Goal: Information Seeking & Learning: Learn about a topic

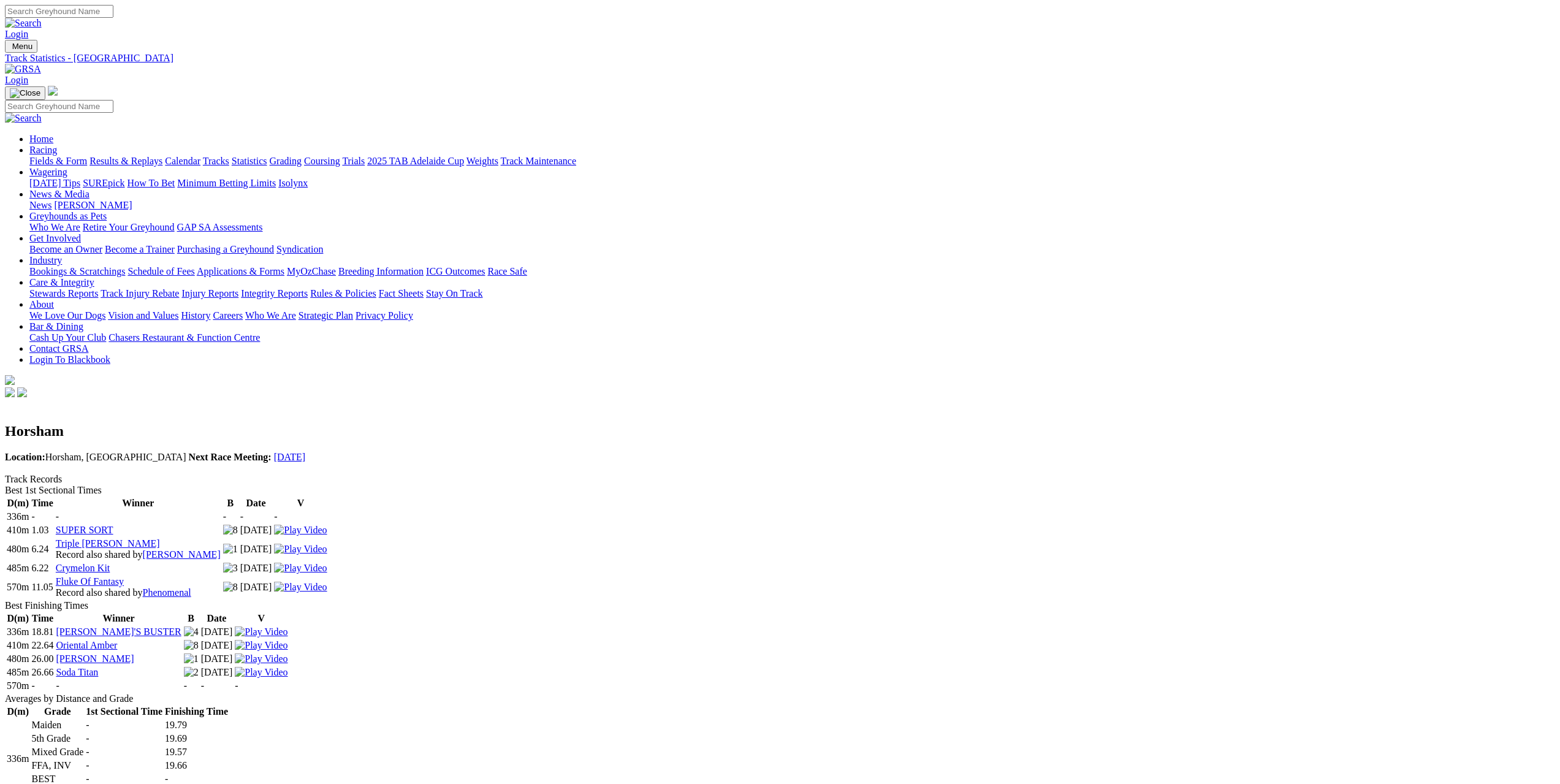
scroll to position [1471, 0]
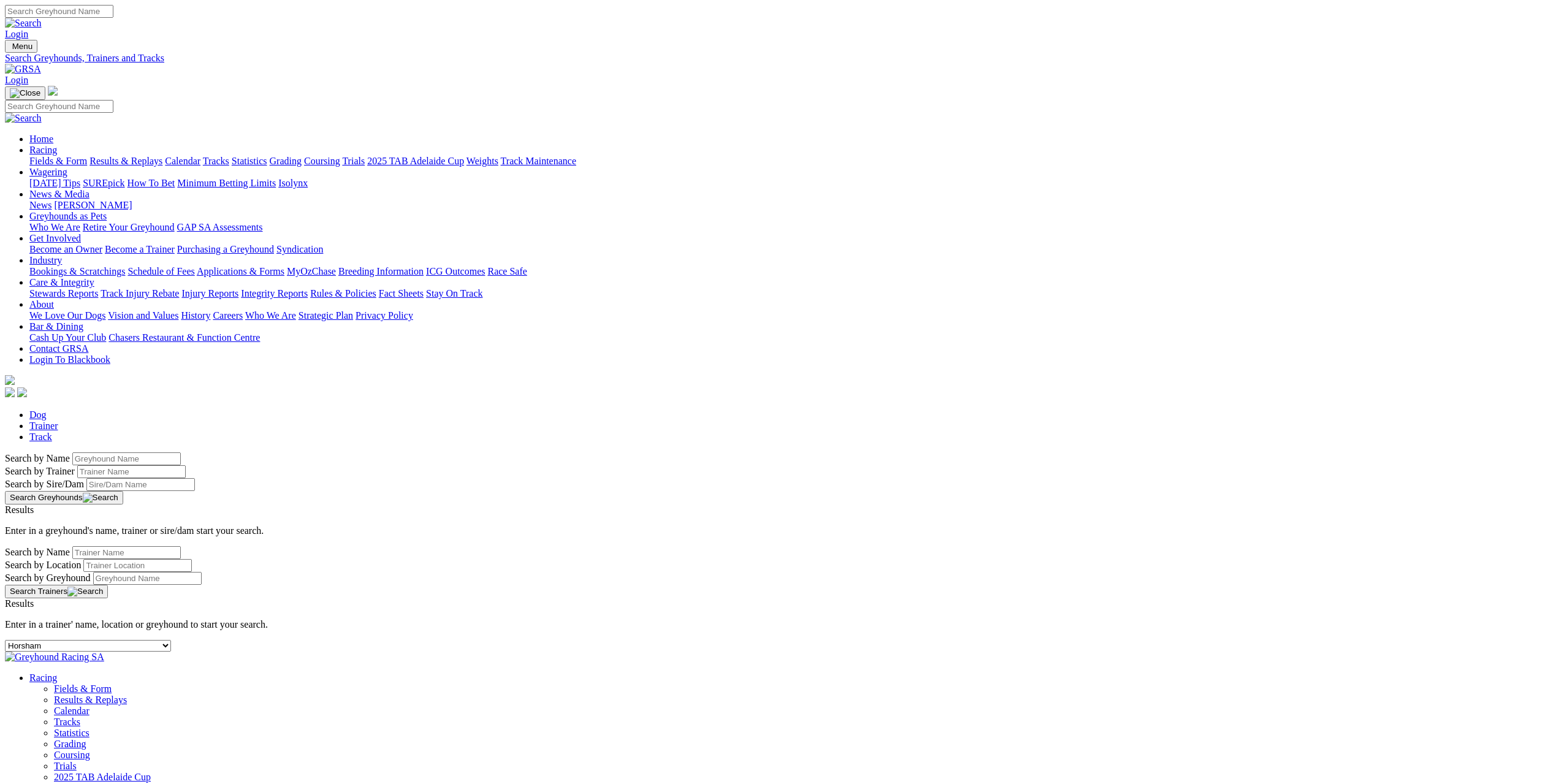
click at [52, 432] on link "Track" at bounding box center [41, 436] width 22 height 10
click at [521, 640] on div "-- Select track-- [GEOGRAPHIC_DATA] [GEOGRAPHIC_DATA] [GEOGRAPHIC_DATA] [GEOGRA…" at bounding box center [784, 645] width 1559 height 12
click at [171, 640] on select "-- Select track-- [GEOGRAPHIC_DATA] [GEOGRAPHIC_DATA] [GEOGRAPHIC_DATA] [GEOGRA…" at bounding box center [87, 645] width 166 height 12
select select "the-gardens"
click at [171, 640] on select "-- Select track-- Albion Park Angle Park Ballarat Bathurst Bendigo Broken Hill …" at bounding box center [87, 645] width 166 height 12
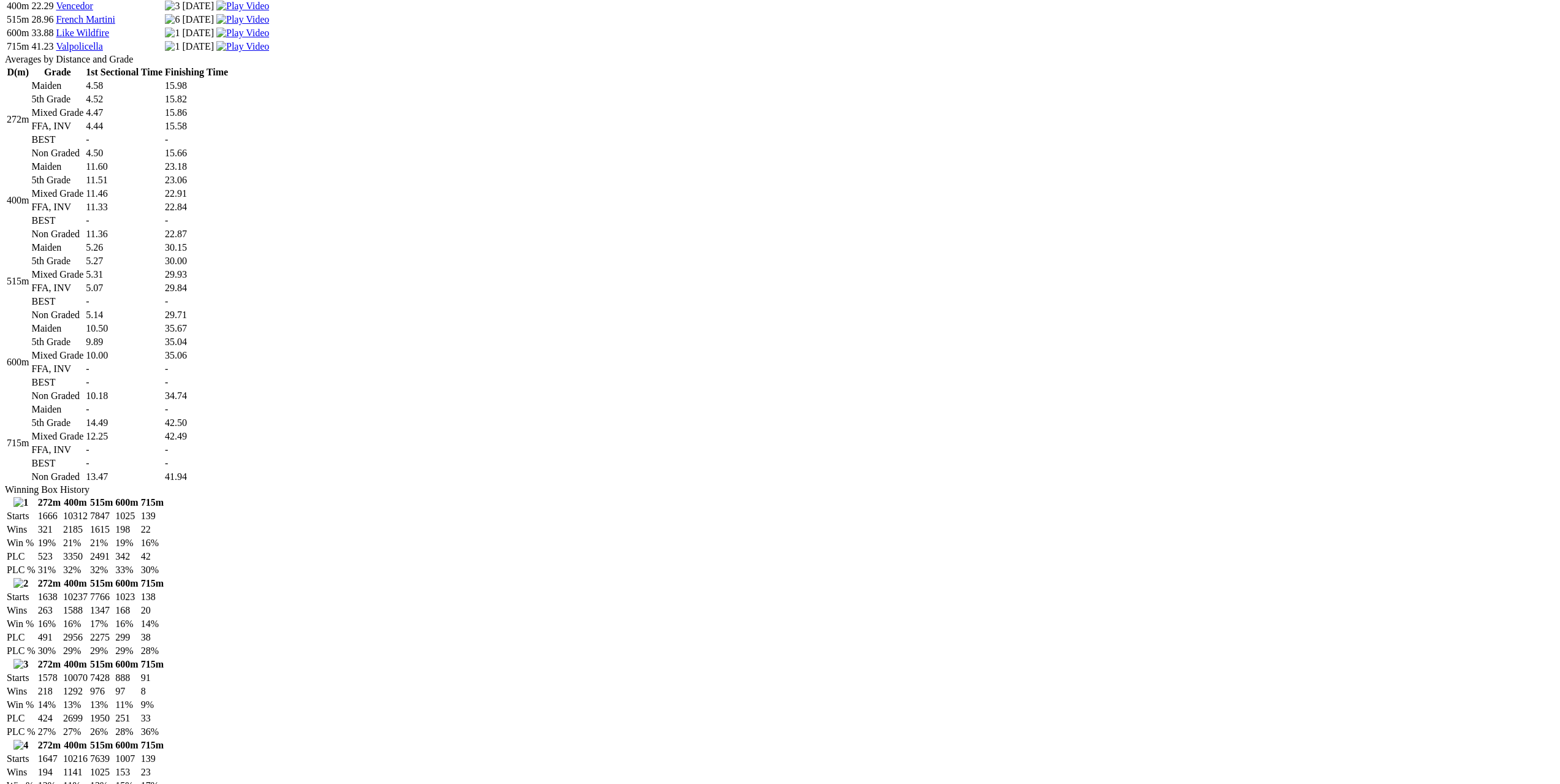
scroll to position [613, 0]
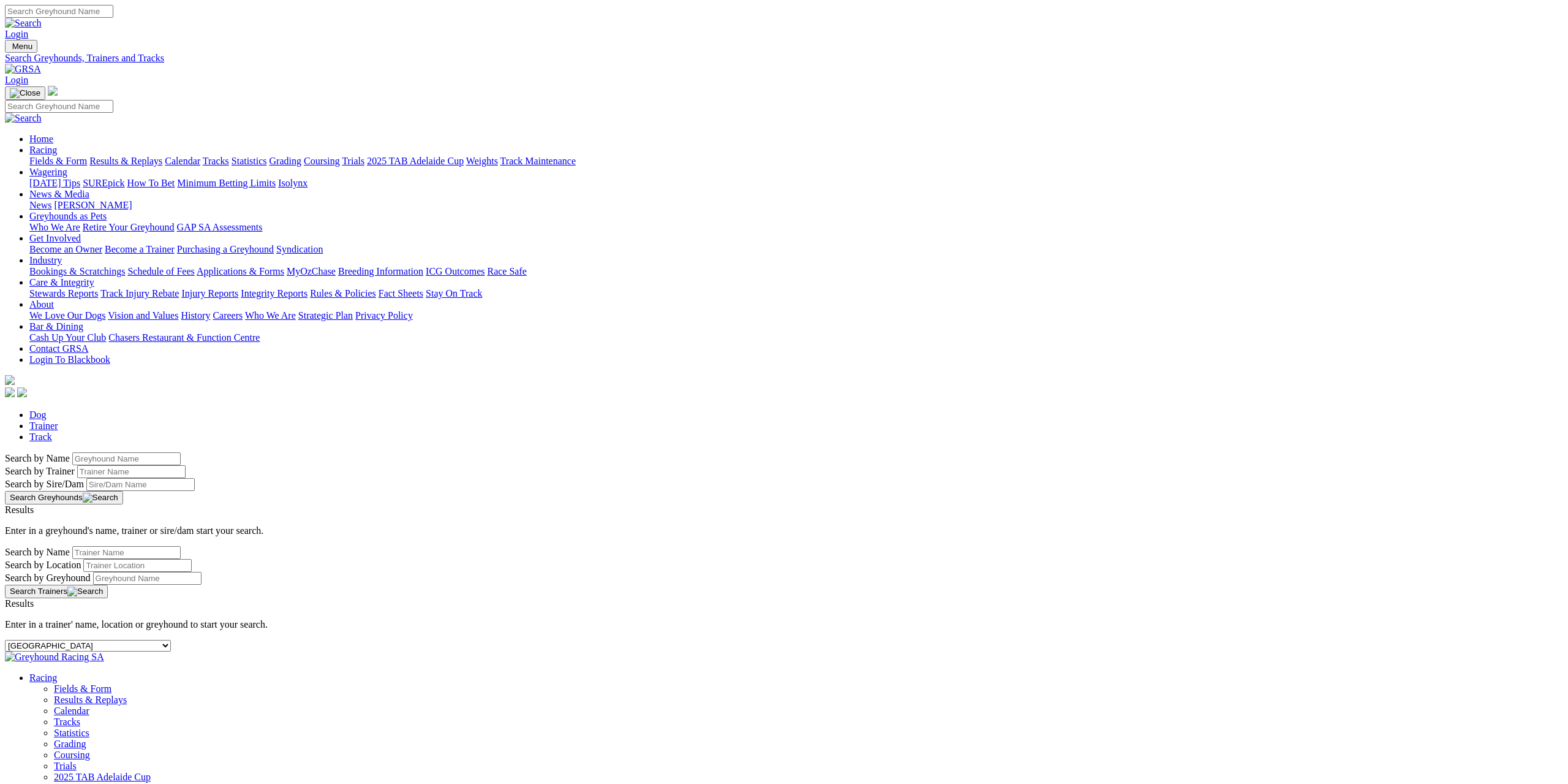
click at [171, 640] on select "-- Select track-- [GEOGRAPHIC_DATA] [GEOGRAPHIC_DATA] [GEOGRAPHIC_DATA] [GEOGRA…" at bounding box center [87, 645] width 166 height 12
select select "[GEOGRAPHIC_DATA]"
click at [171, 640] on select "-- Select track-- [GEOGRAPHIC_DATA] [GEOGRAPHIC_DATA] [GEOGRAPHIC_DATA] [GEOGRA…" at bounding box center [87, 645] width 166 height 12
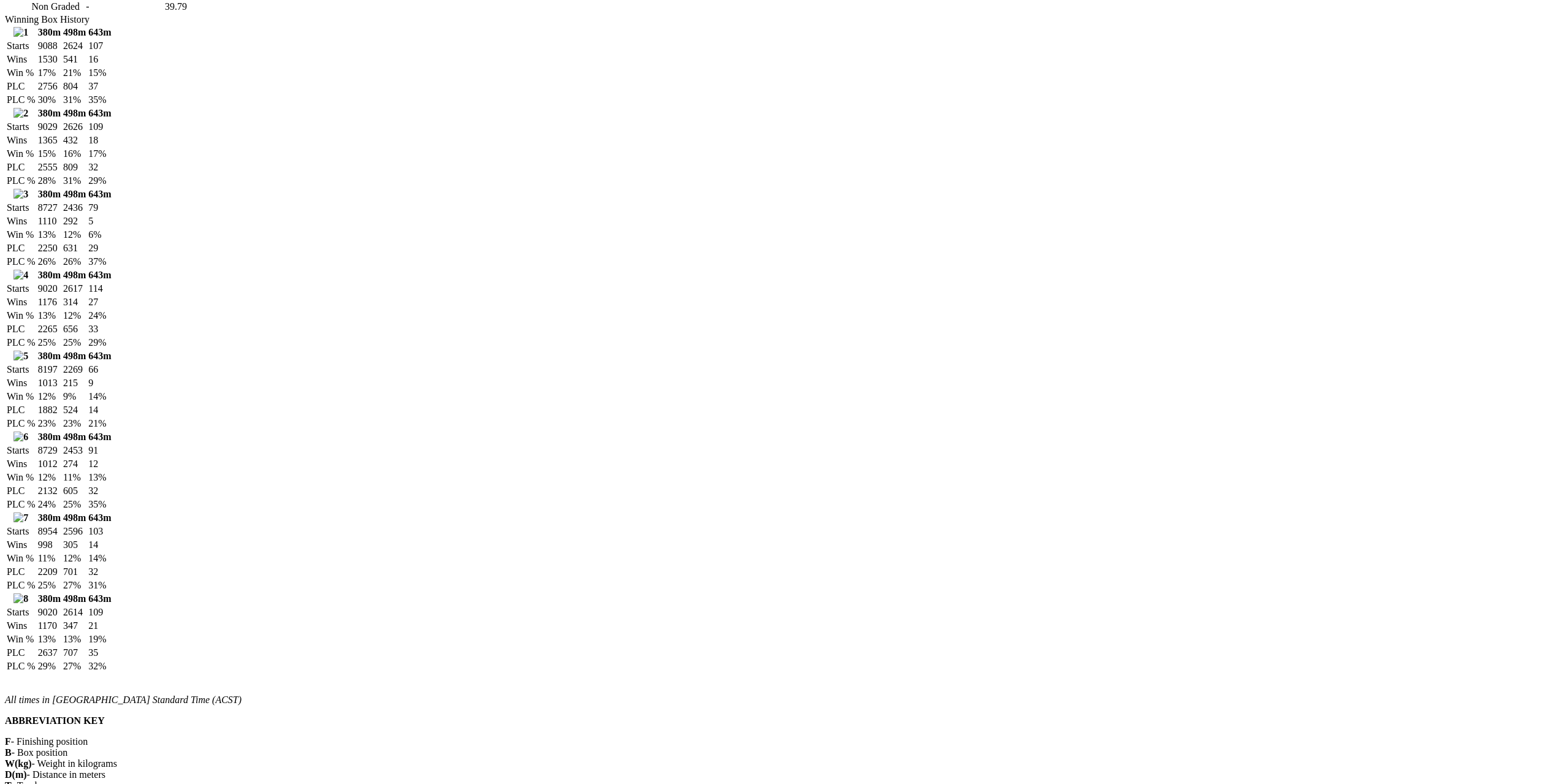
scroll to position [919, 0]
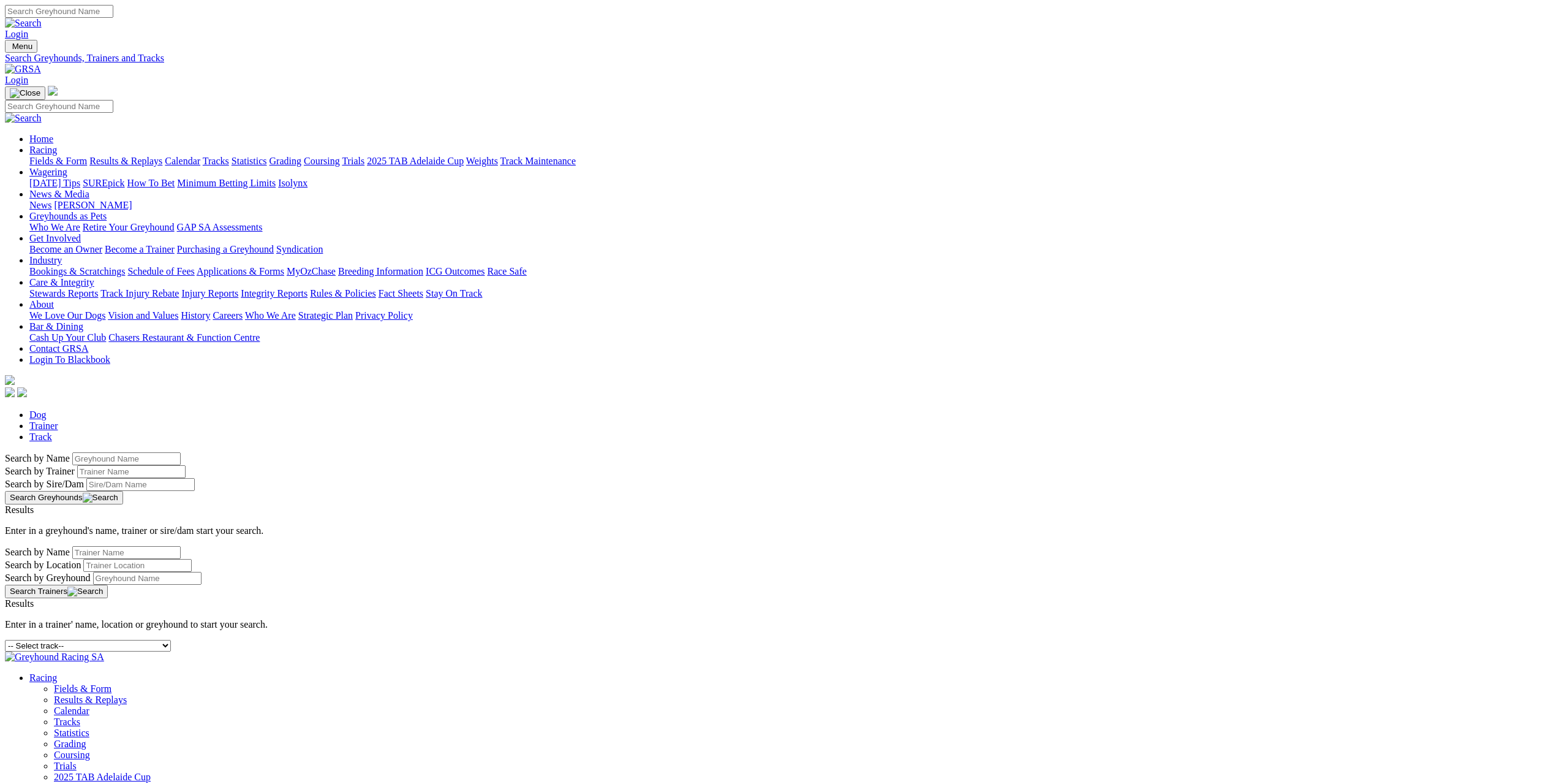
select select "townsville"
click at [171, 640] on select "-- Select track-- [GEOGRAPHIC_DATA] [GEOGRAPHIC_DATA] [GEOGRAPHIC_DATA] [GEOGRA…" at bounding box center [87, 645] width 166 height 12
select select "goulburn"
click at [171, 640] on select "-- Select track-- [GEOGRAPHIC_DATA] [GEOGRAPHIC_DATA] [GEOGRAPHIC_DATA] [GEOGRA…" at bounding box center [87, 645] width 166 height 12
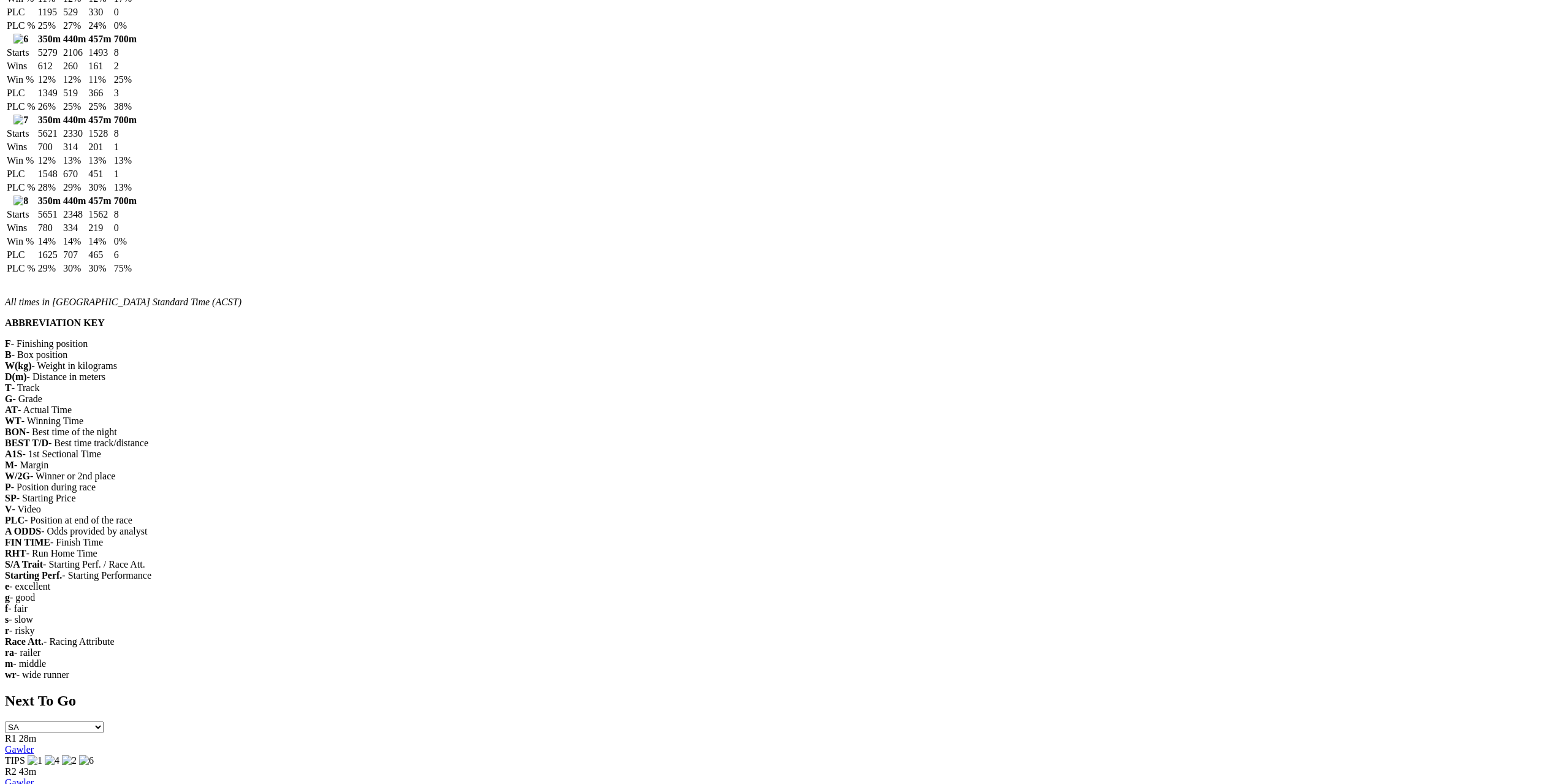
scroll to position [1409, 0]
